Goal: Information Seeking & Learning: Learn about a topic

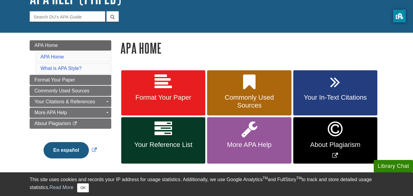
scroll to position [51, 0]
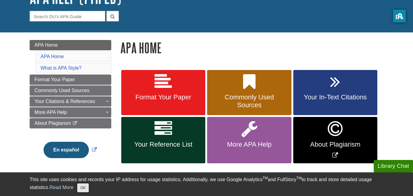
click at [78, 190] on button "OK" at bounding box center [83, 187] width 12 height 9
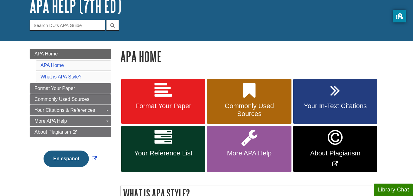
scroll to position [42, 0]
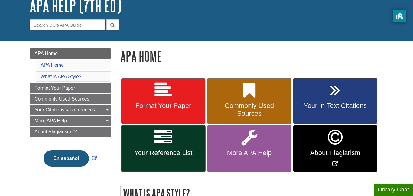
click at [166, 149] on span "Your Reference List" at bounding box center [163, 153] width 75 height 8
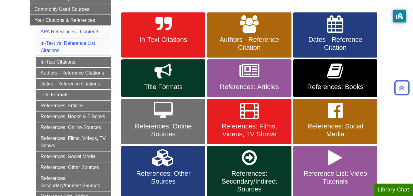
scroll to position [106, 0]
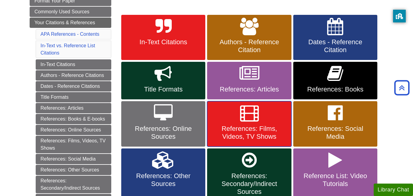
click at [258, 122] on link "References: Films, Videos, TV Shows" at bounding box center [249, 123] width 84 height 45
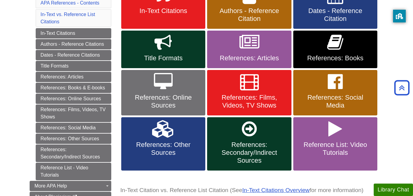
scroll to position [131, 0]
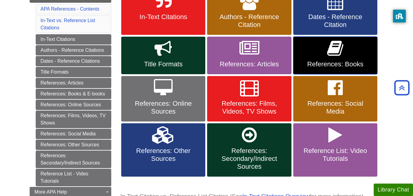
click at [328, 65] on span "References: Books" at bounding box center [335, 64] width 75 height 8
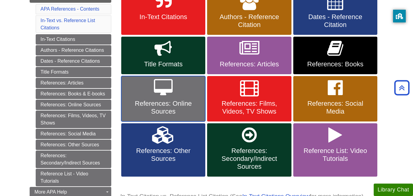
click at [185, 97] on link "References: Online Sources" at bounding box center [163, 98] width 84 height 45
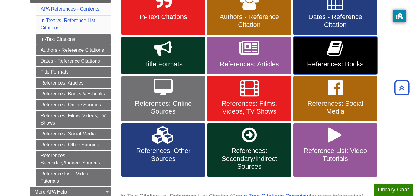
click at [359, 63] on span "References: Books" at bounding box center [335, 64] width 75 height 8
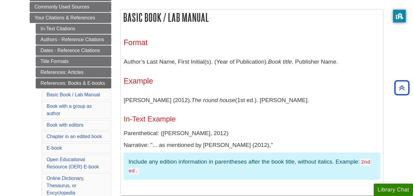
scroll to position [112, 0]
